Goal: Task Accomplishment & Management: Manage account settings

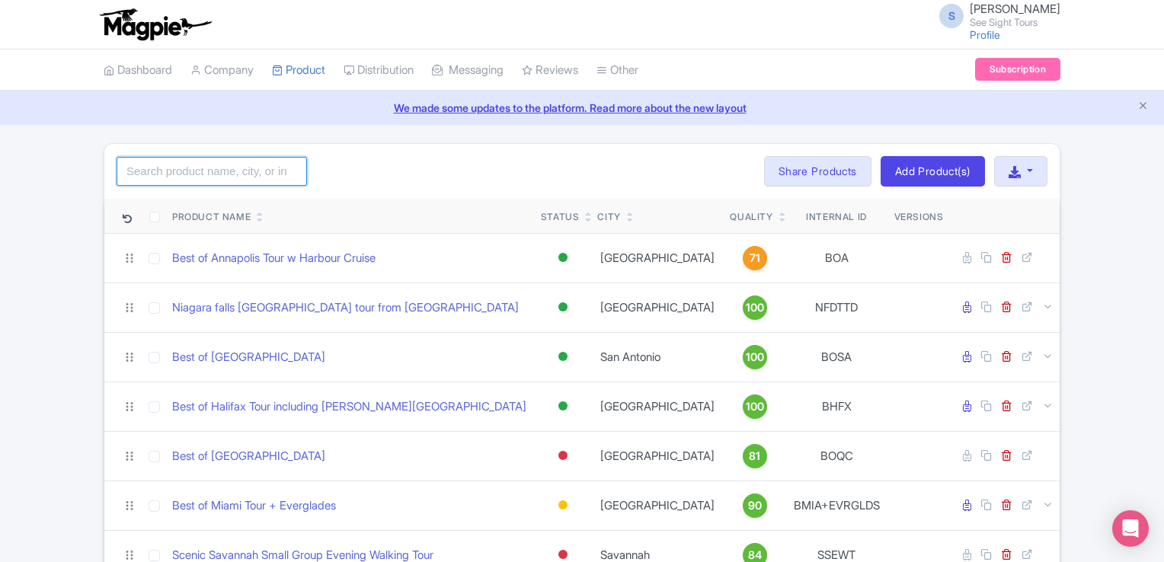
click at [246, 171] on input "search" at bounding box center [212, 171] width 190 height 29
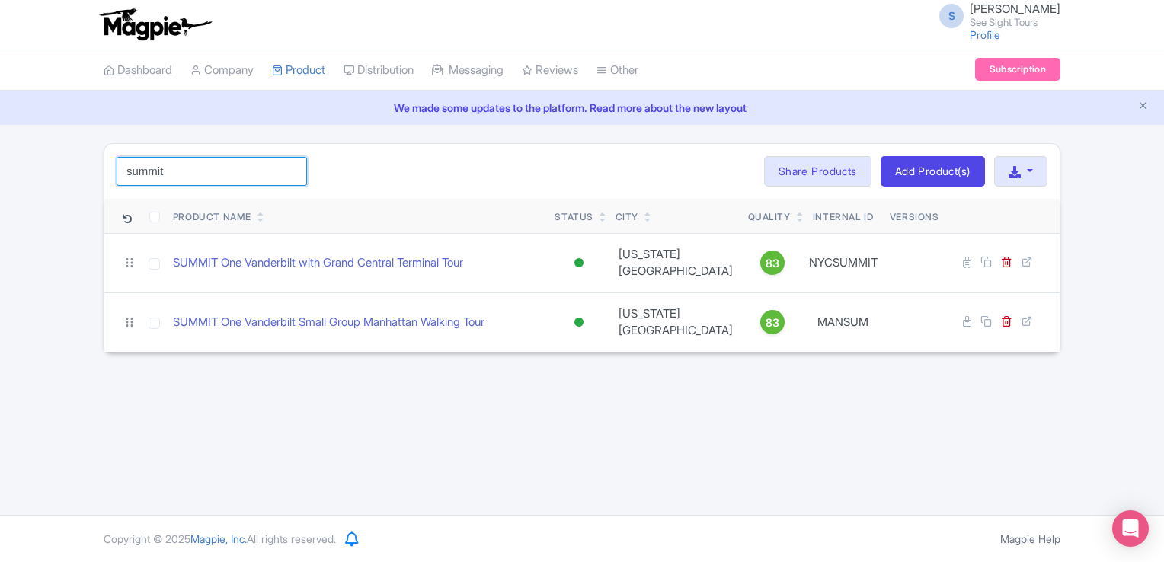
type input "summit"
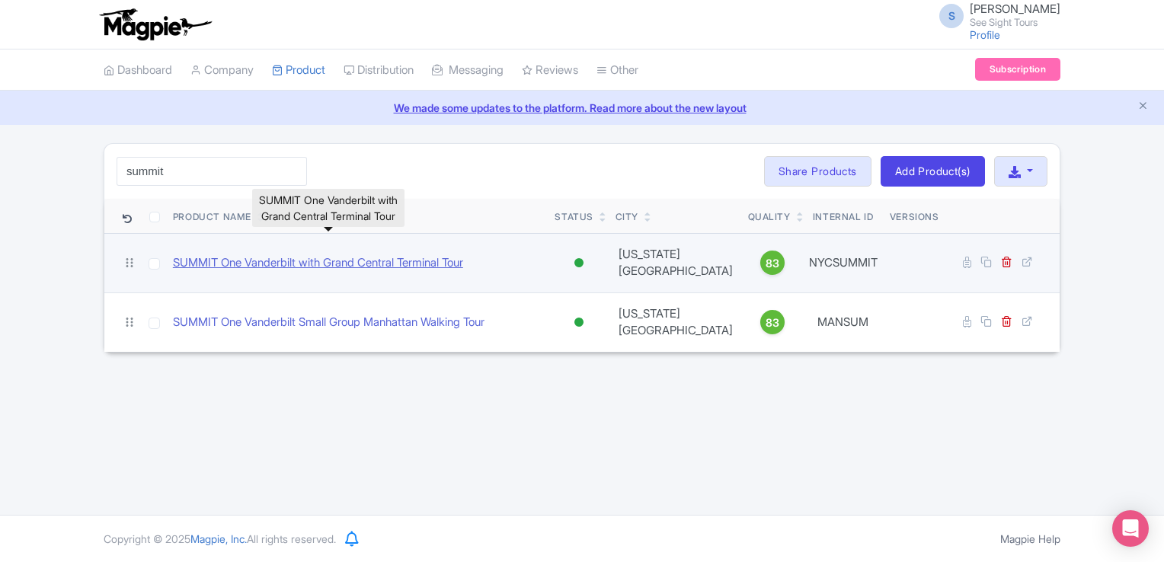
click at [377, 255] on link "SUMMIT One Vanderbilt with Grand Central Terminal Tour" at bounding box center [318, 263] width 290 height 18
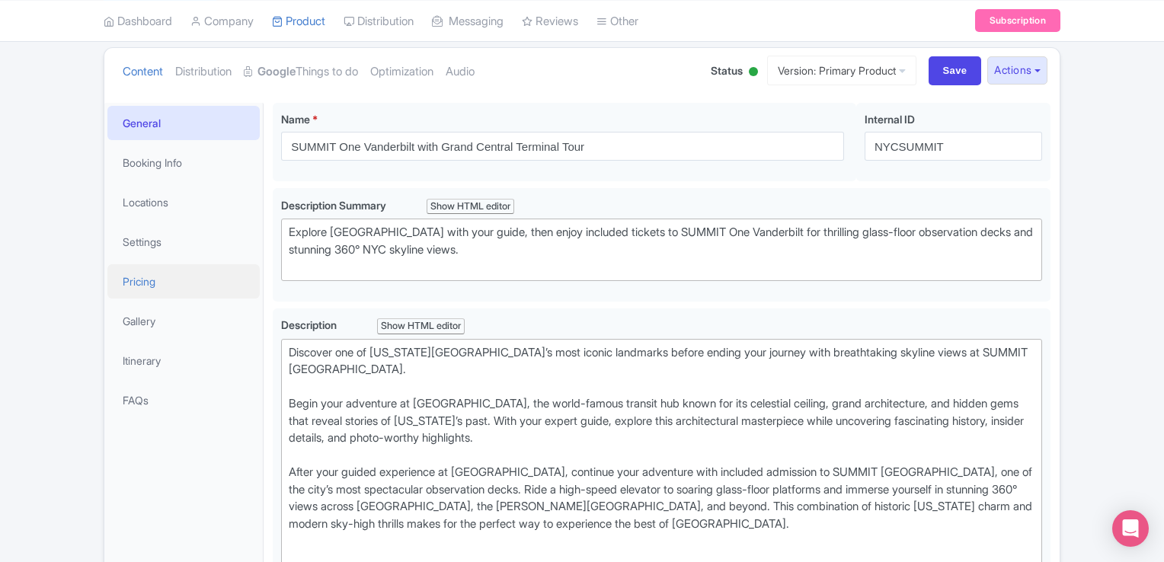
scroll to position [152, 0]
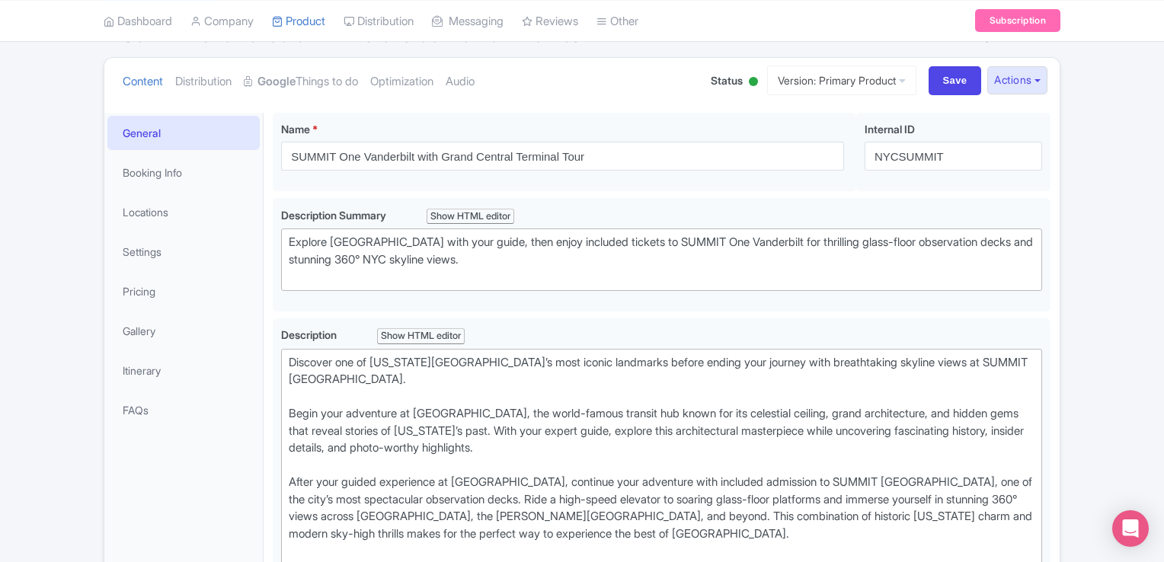
click at [168, 192] on li "Locations" at bounding box center [183, 212] width 158 height 40
click at [163, 203] on link "Locations" at bounding box center [183, 212] width 152 height 34
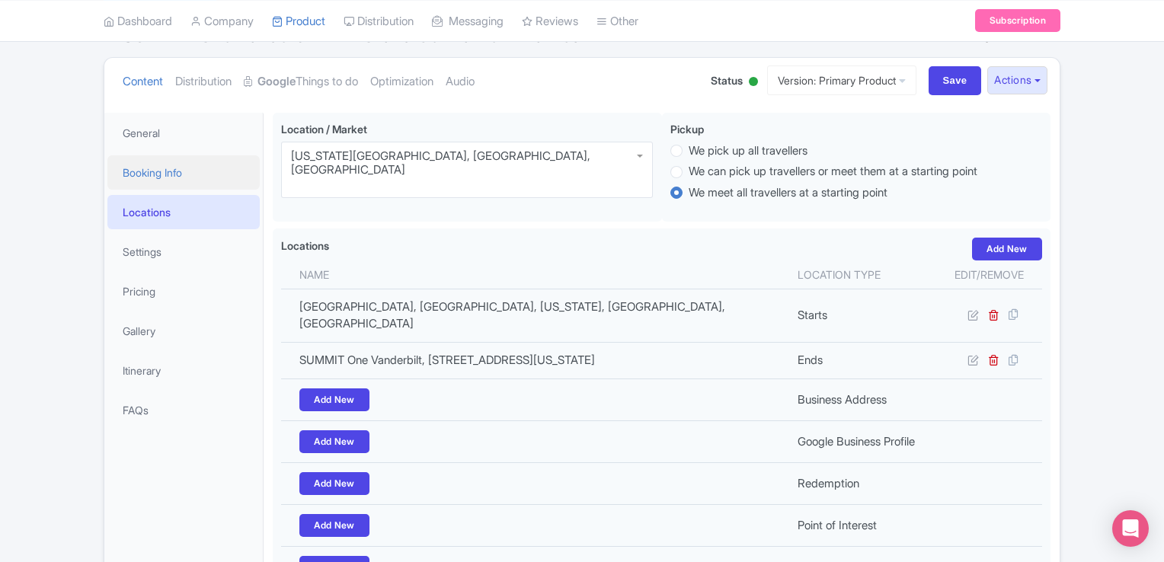
click at [171, 165] on link "Booking Info" at bounding box center [183, 172] width 152 height 34
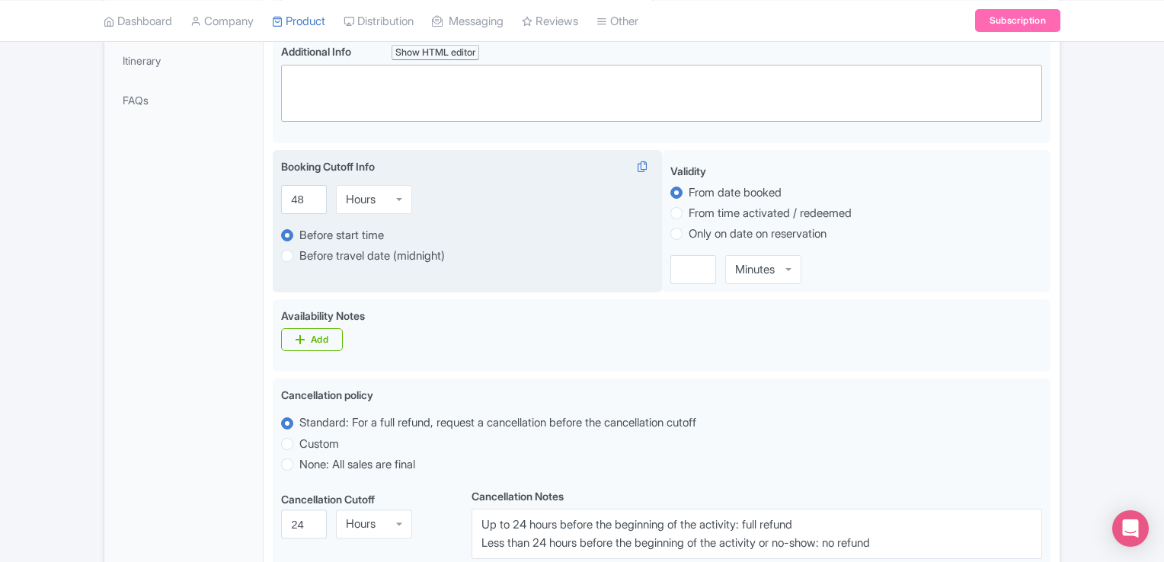
scroll to position [381, 0]
